Goal: Task Accomplishment & Management: Manage account settings

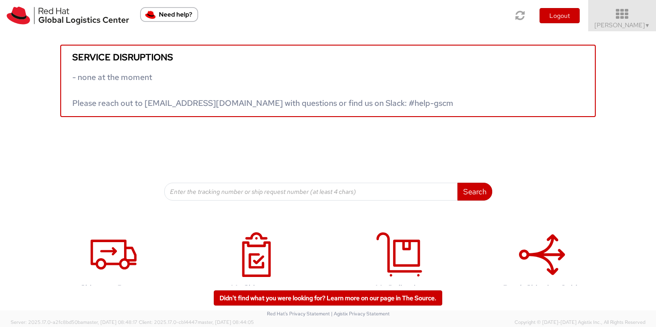
click at [639, 15] on icon at bounding box center [622, 14] width 78 height 12
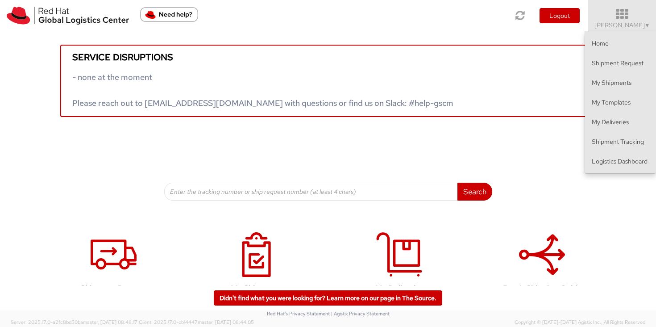
click at [639, 15] on icon at bounding box center [622, 14] width 78 height 12
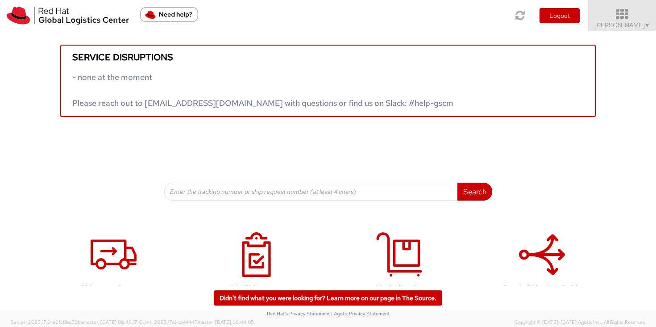
click at [618, 26] on span "Sally Chua ▼" at bounding box center [622, 25] width 56 height 8
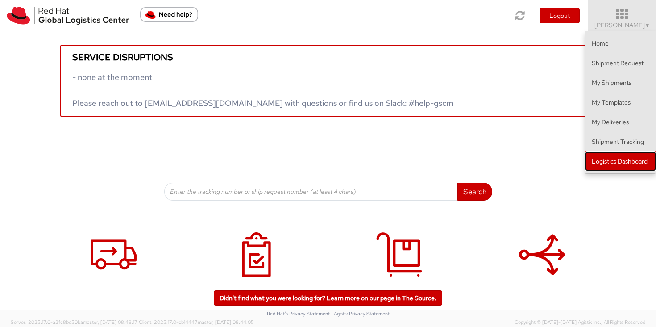
click at [651, 170] on link "Logistics Dashboard" at bounding box center [620, 161] width 71 height 20
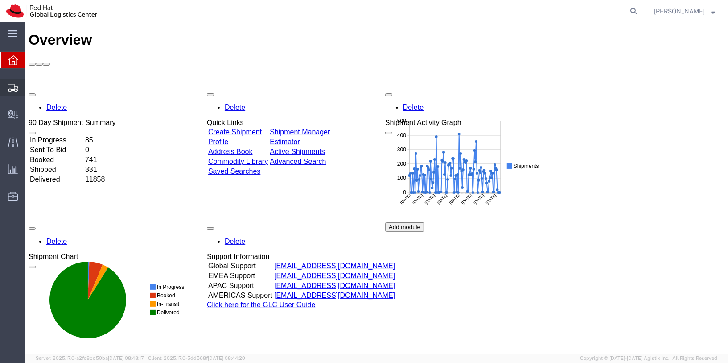
click at [11, 91] on icon at bounding box center [13, 88] width 11 height 8
click at [31, 85] on span "Shipments" at bounding box center [28, 88] width 6 height 18
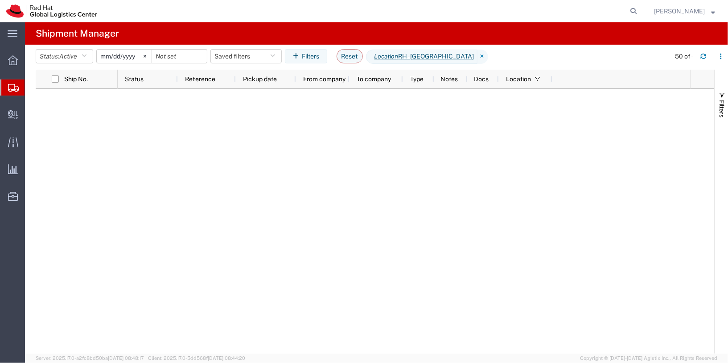
click at [131, 56] on input "[DATE]" at bounding box center [124, 56] width 55 height 13
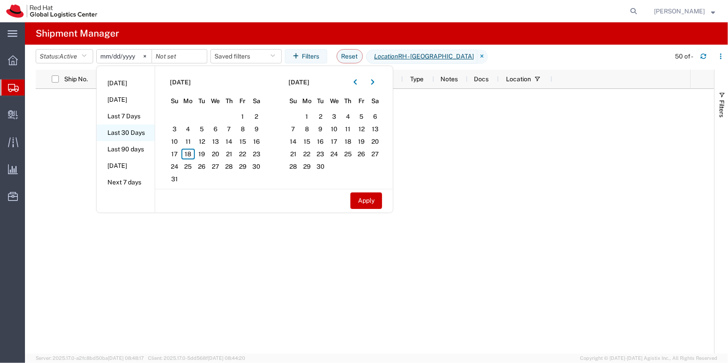
click at [145, 128] on li "Last 30 Days" at bounding box center [126, 132] width 58 height 17
type input "2025-07-20"
type input "2025-08-18"
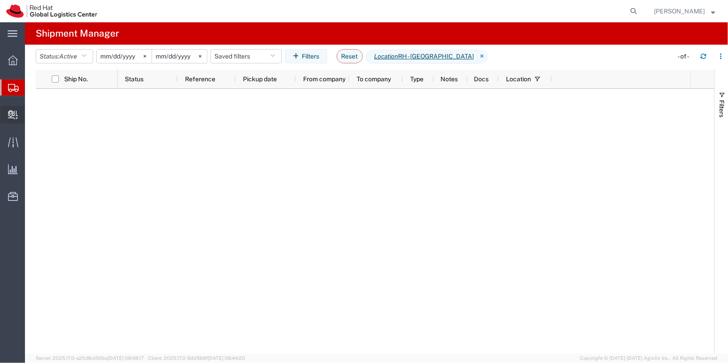
click at [21, 116] on div at bounding box center [12, 115] width 25 height 18
click at [41, 115] on div "main_menu Created with Sketch. Collapse Menu Overview Shipments Shipment Manage…" at bounding box center [364, 192] width 728 height 340
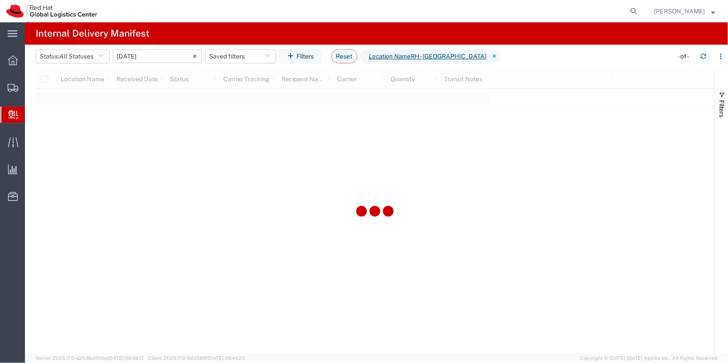
click at [169, 57] on input "06/11/2025 - 06/11/2025" at bounding box center [157, 56] width 89 height 13
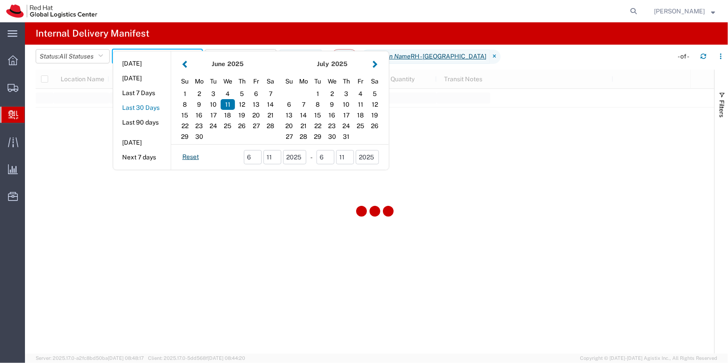
click at [145, 107] on button "Last 30 Days" at bounding box center [142, 108] width 58 height 14
type input "Last 30 Days"
type input "07/20/2025 - 08/18/2025"
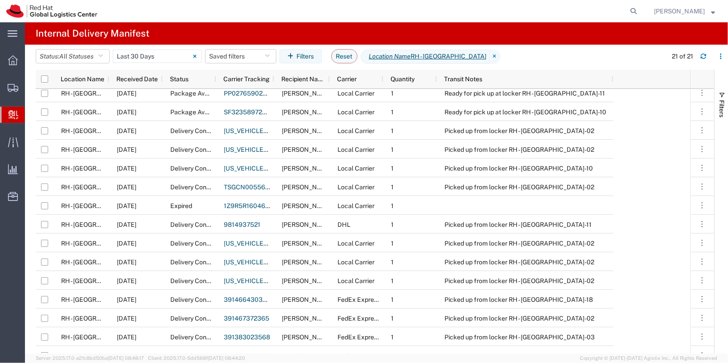
scroll to position [26, 0]
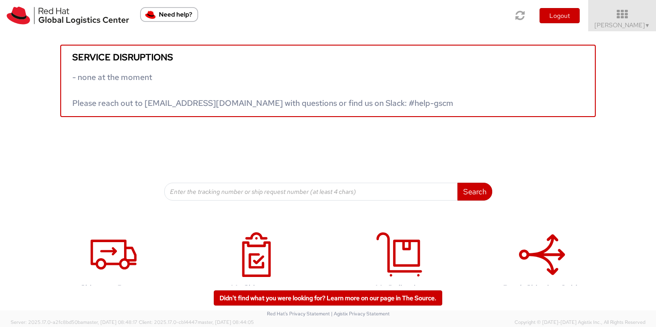
scroll to position [1, 0]
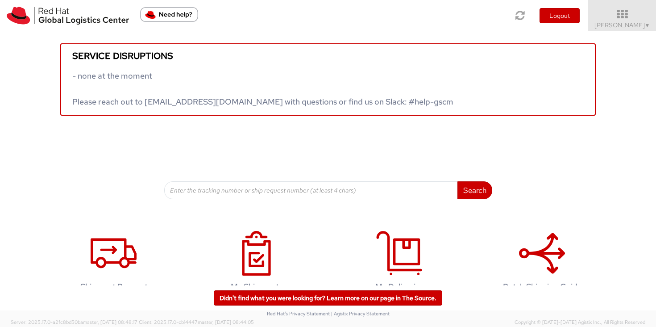
drag, startPoint x: 636, startPoint y: 30, endPoint x: 629, endPoint y: 54, distance: 24.7
click at [635, 30] on link "Sally Chua ▼" at bounding box center [622, 15] width 68 height 31
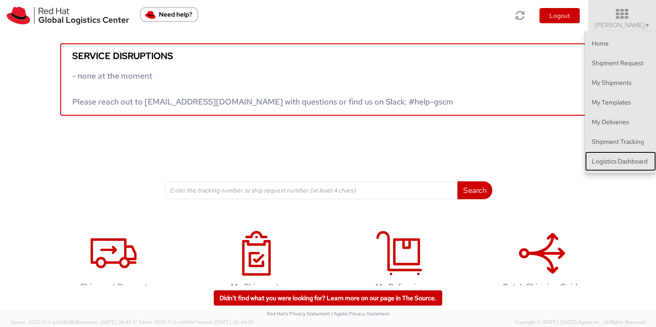
click at [629, 164] on link "Logistics Dashboard" at bounding box center [620, 161] width 71 height 20
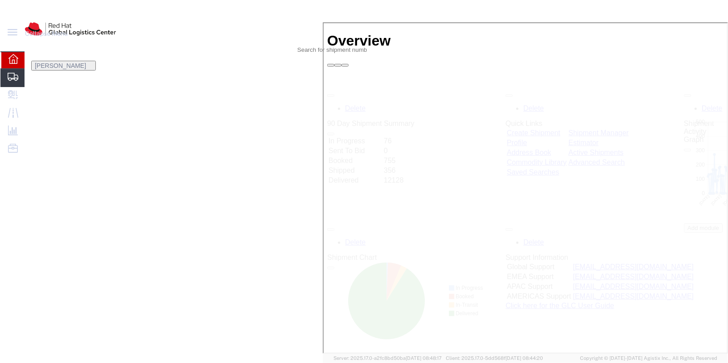
click at [39, 86] on span "Shipments" at bounding box center [43, 78] width 37 height 18
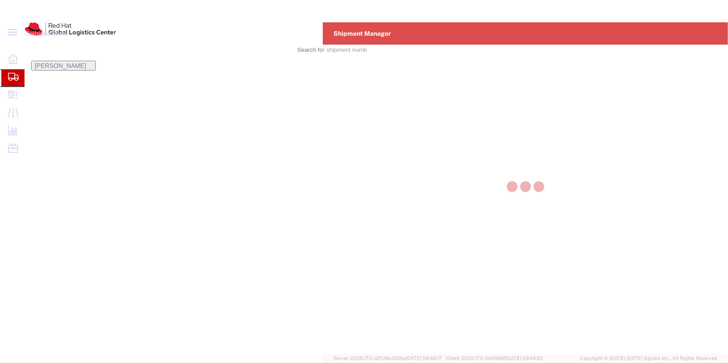
click at [323, 86] on div at bounding box center [526, 187] width 406 height 331
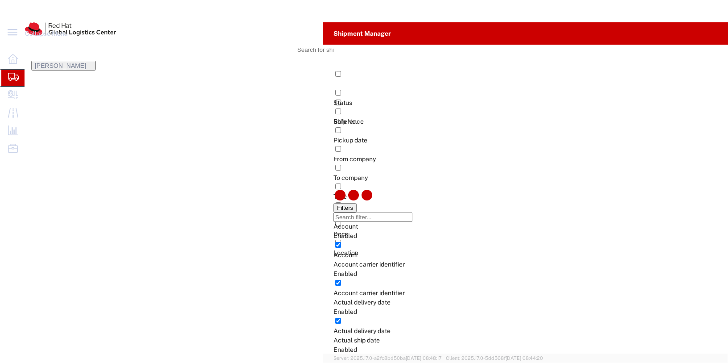
type input "[DATE]"
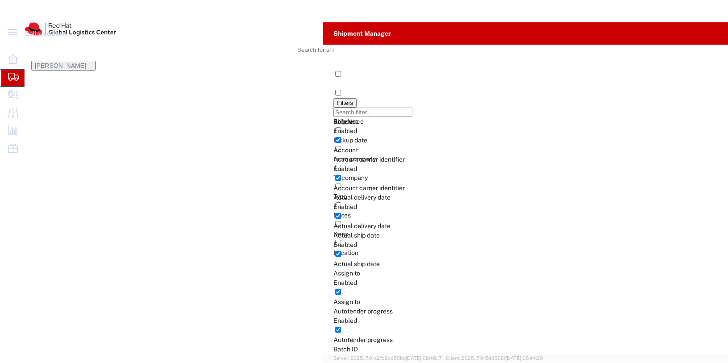
drag, startPoint x: 159, startPoint y: 180, endPoint x: 215, endPoint y: 158, distance: 60.7
